Goal: Navigation & Orientation: Find specific page/section

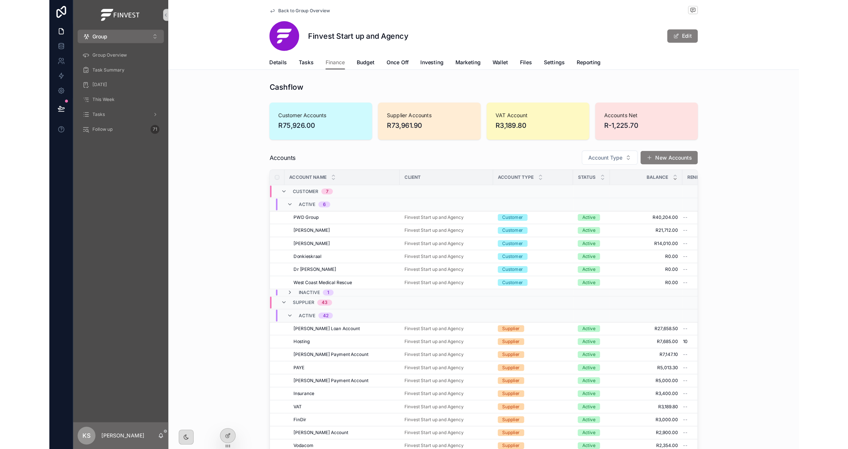
scroll to position [11, 0]
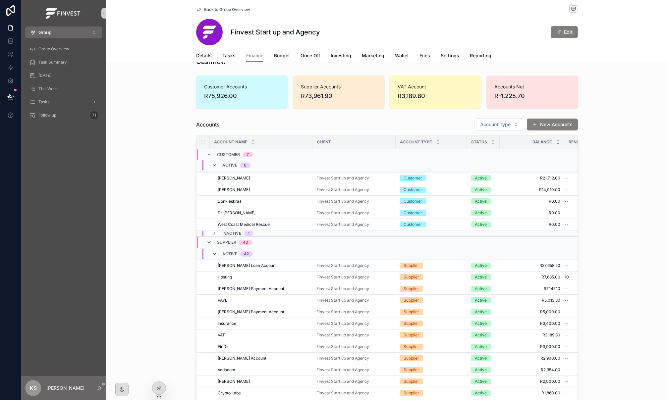
click at [279, 59] on div "Details Tasks Finance Budget Once Off Investing Marketing Wallet Files Settings…" at bounding box center [387, 55] width 554 height 13
click at [283, 56] on div "Details Tasks Finance Budget Once Off Investing Marketing Wallet Files Settings…" at bounding box center [387, 55] width 554 height 13
click at [281, 56] on div "Details Tasks Finance Budget Once Off Investing Marketing Wallet Files Settings…" at bounding box center [387, 55] width 554 height 13
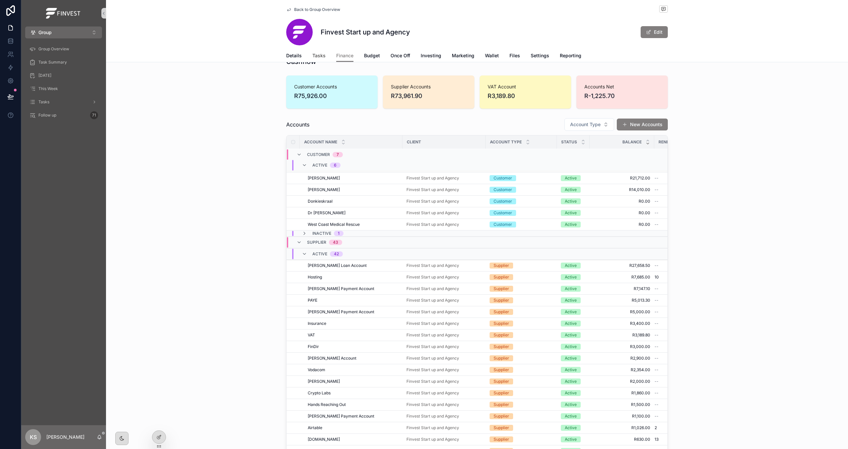
click at [315, 57] on span "Tasks" at bounding box center [319, 55] width 13 height 7
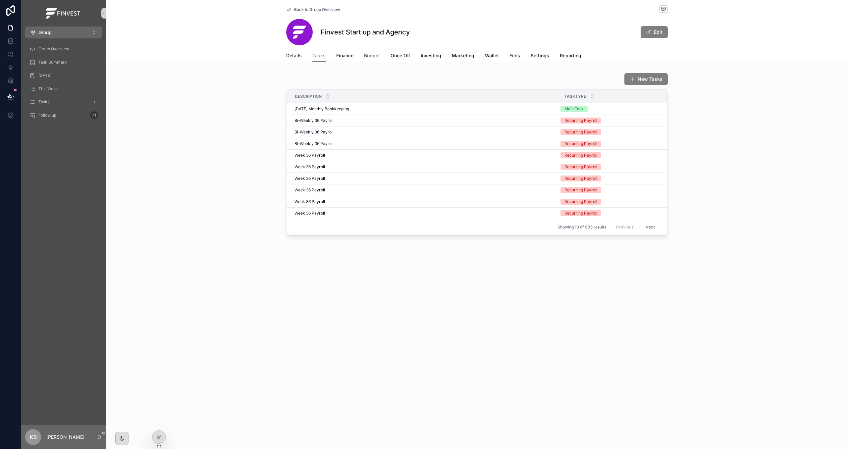
click at [370, 55] on span "Budget" at bounding box center [372, 55] width 16 height 7
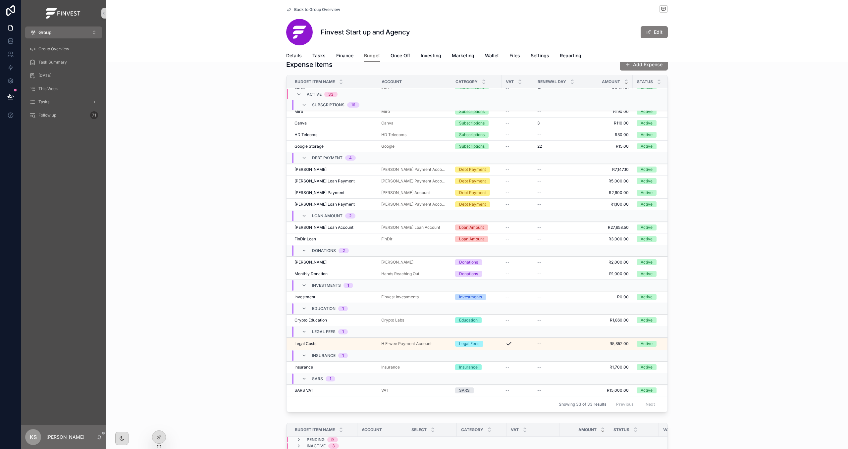
scroll to position [431, 0]
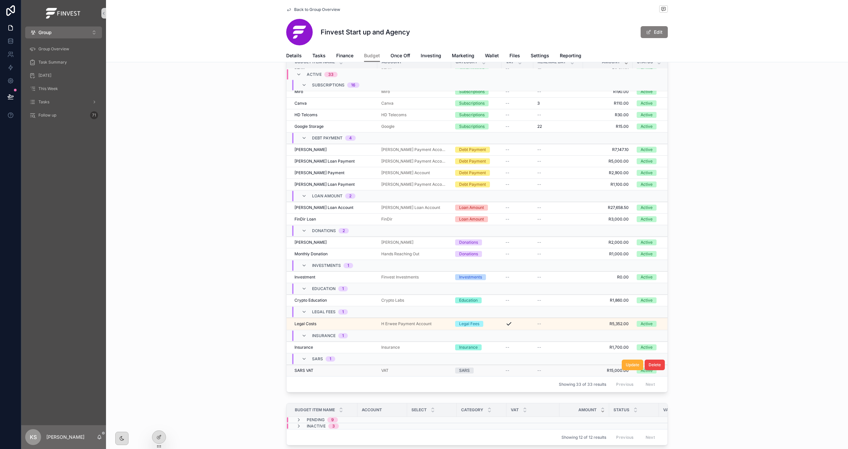
click at [418, 372] on div "VAT" at bounding box center [414, 370] width 66 height 5
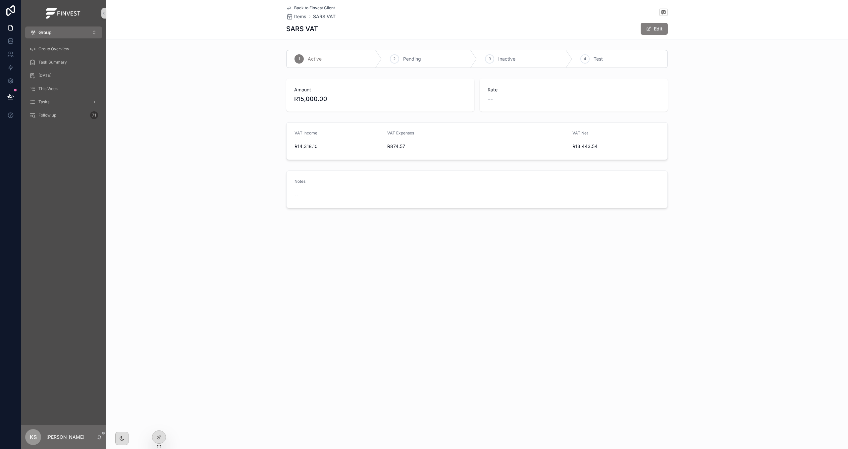
click at [321, 6] on span "Back to Finvest Client" at bounding box center [314, 7] width 41 height 5
